Goal: Transaction & Acquisition: Download file/media

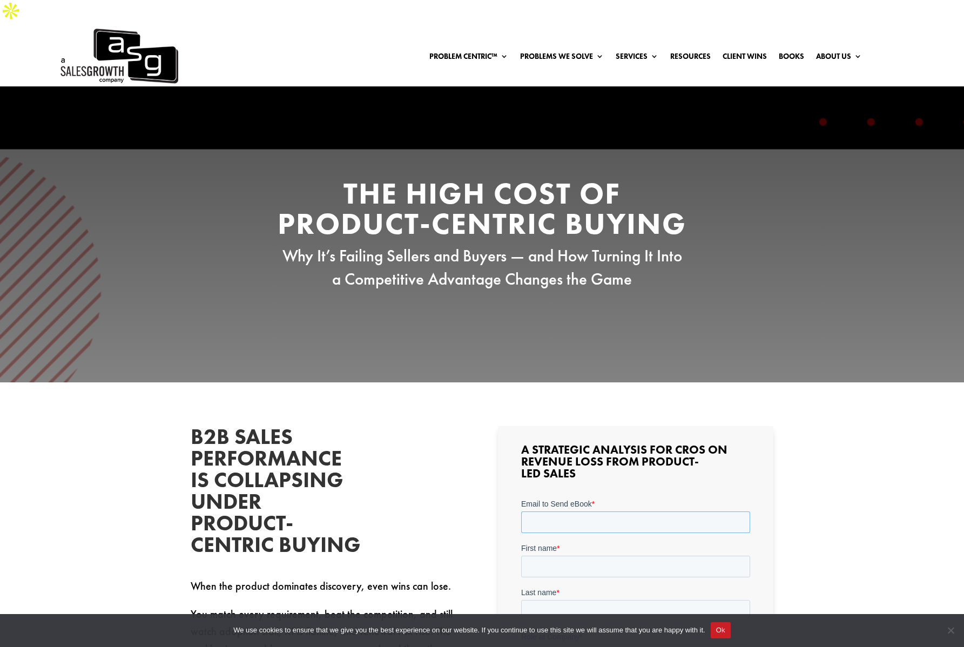
click at [621, 522] on input "Email to Send eBook *" at bounding box center [635, 522] width 229 height 22
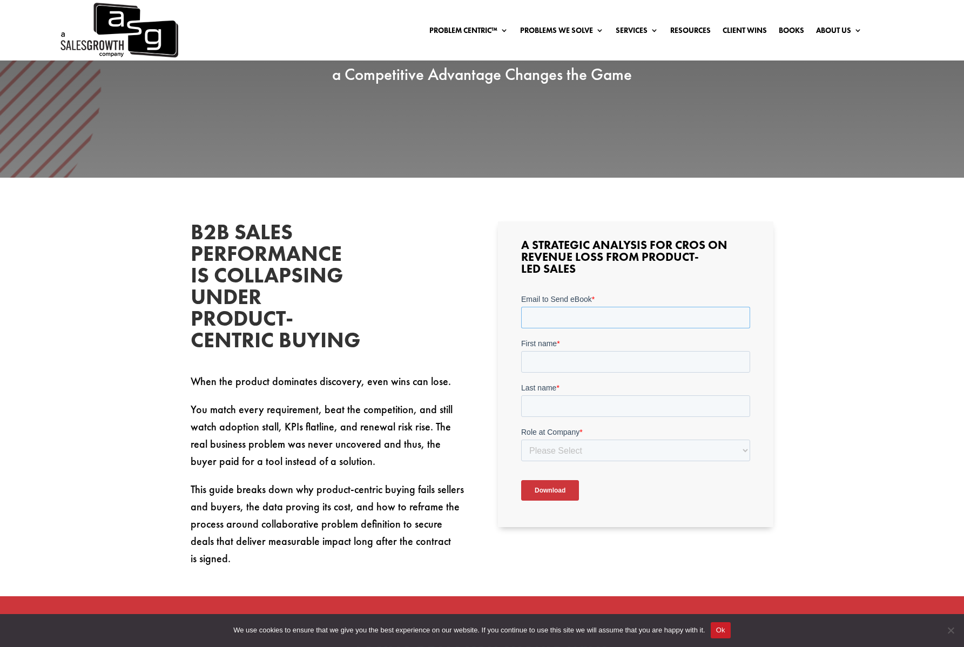
scroll to position [261, 0]
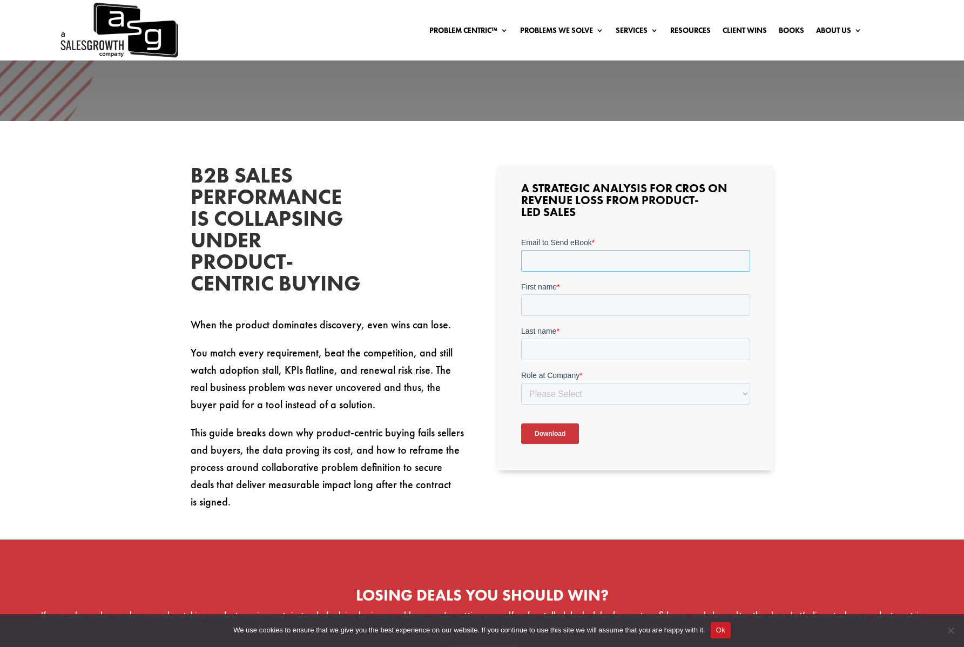
click at [583, 261] on input "Email to Send eBook *" at bounding box center [635, 260] width 229 height 22
type input "[PERSON_NAME][EMAIL_ADDRESS][PERSON_NAME][DOMAIN_NAME]"
type input "[PERSON_NAME]"
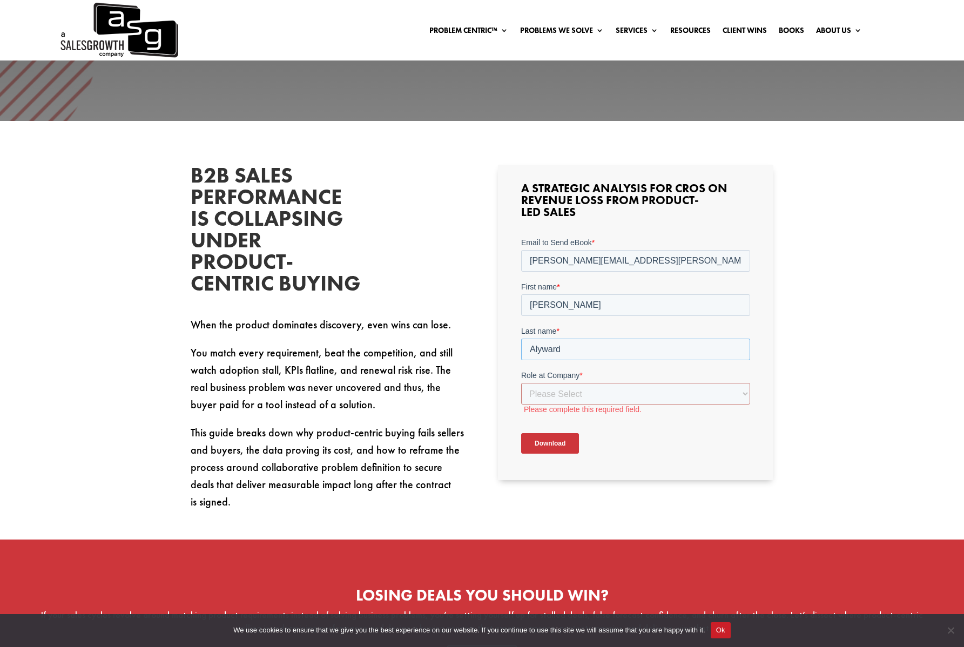
drag, startPoint x: 567, startPoint y: 349, endPoint x: 481, endPoint y: 342, distance: 86.7
click at [521, 342] on html "Email to Send eBook * [PERSON_NAME][EMAIL_ADDRESS][PERSON_NAME][DOMAIN_NAME] Fi…" at bounding box center [635, 353] width 229 height 235
type input "[PERSON_NAME]"
click at [569, 389] on select "Please Select C-Level (CRO, CSO, etc) Senior Leadership (VP of Sales, VP of Ena…" at bounding box center [635, 393] width 229 height 22
select select "Individual Contributor (AE, SDR, CSM, etc)"
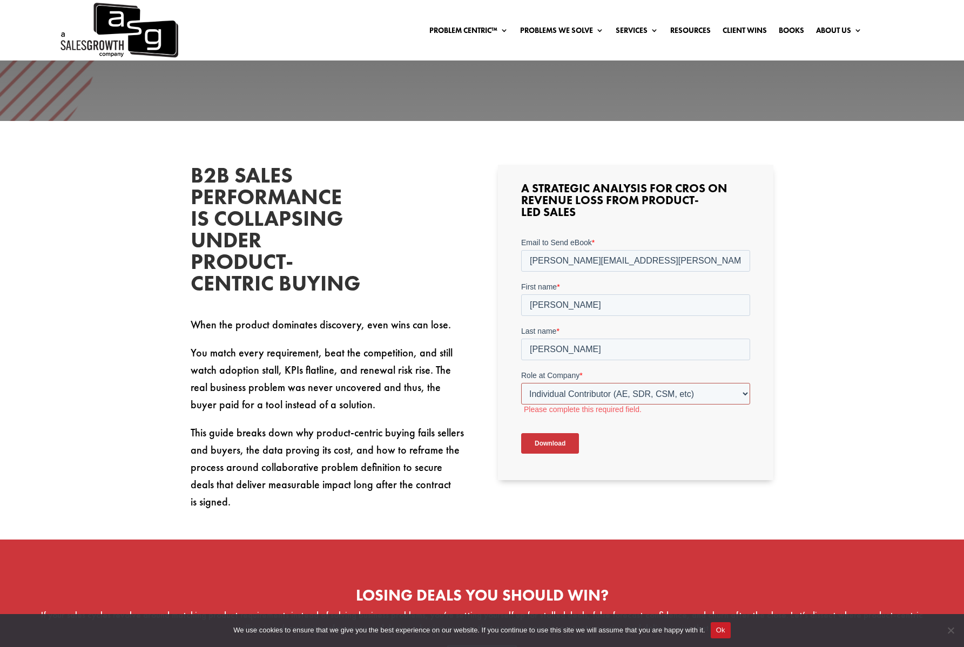
click at [521, 382] on select "Please Select C-Level (CRO, CSO, etc) Senior Leadership (VP of Sales, VP of Ena…" at bounding box center [635, 393] width 229 height 22
click at [549, 435] on input "Download" at bounding box center [550, 433] width 58 height 21
